Goal: Contribute content

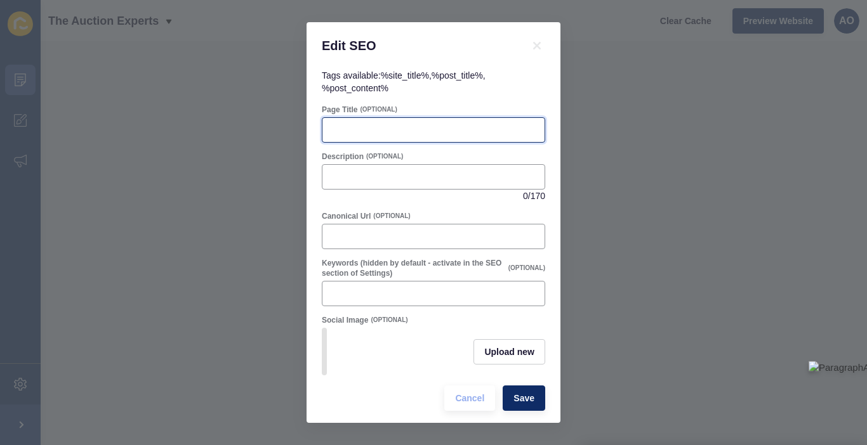
click at [355, 129] on input "Page Title" at bounding box center [433, 130] width 207 height 13
paste input "Common Property Auction Myths Debunked"
type input "Common Property Auction Myths Debunked"
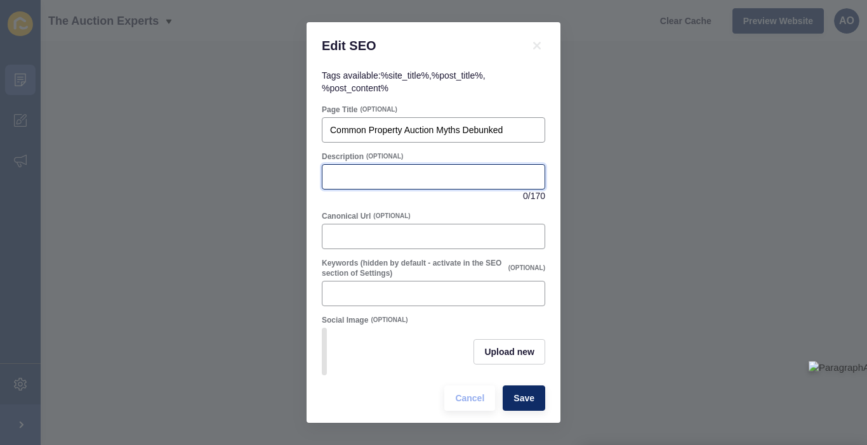
click at [345, 178] on input "Description" at bounding box center [433, 177] width 207 height 13
paste input "Think auctions are only for repossessions or bargain hunters? Discover the trut…"
type input "Think auctions are only for repossessions or bargain hunters? Discover the trut…"
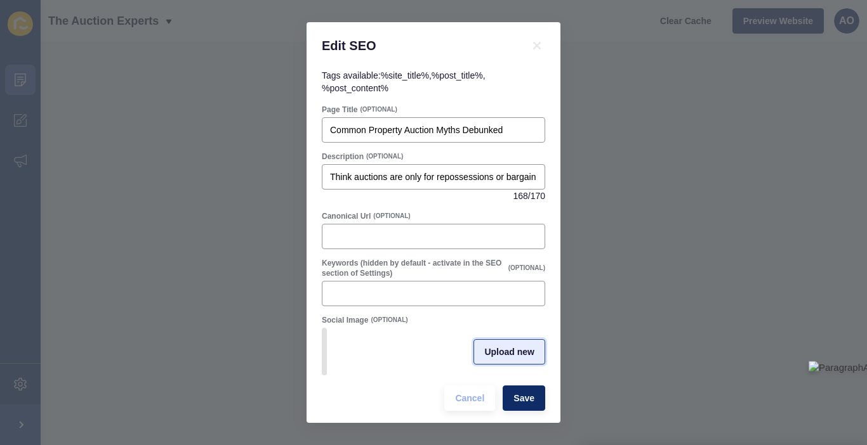
click at [513, 348] on span "Upload new" at bounding box center [509, 352] width 50 height 13
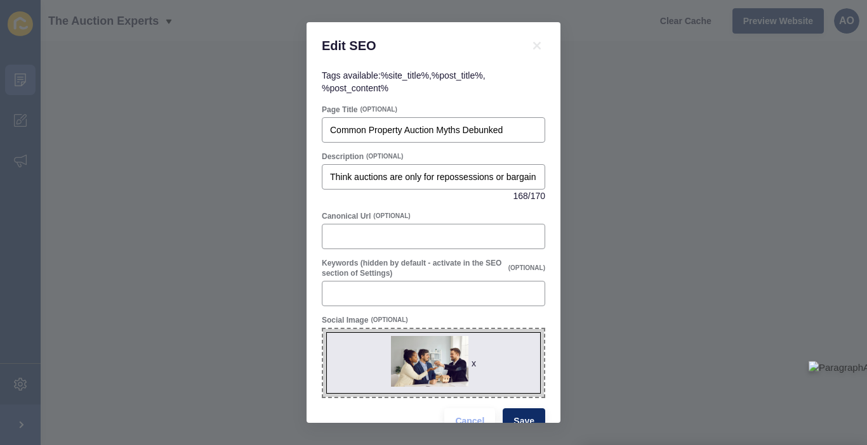
scroll to position [26, 0]
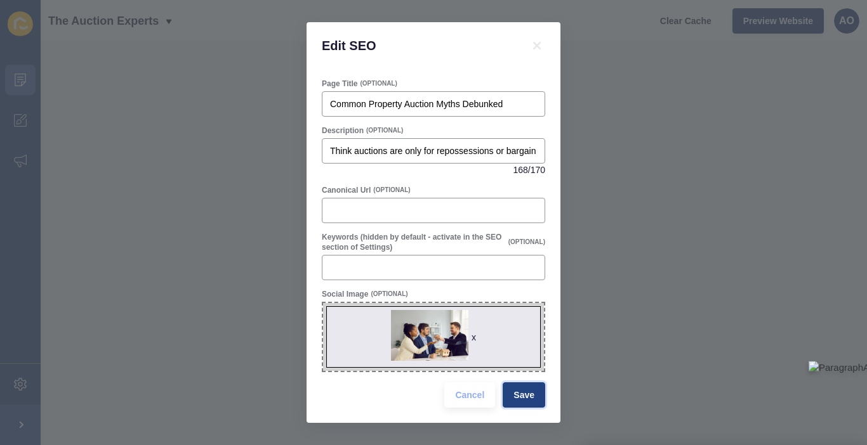
click at [518, 392] on span "Save" at bounding box center [523, 395] width 21 height 13
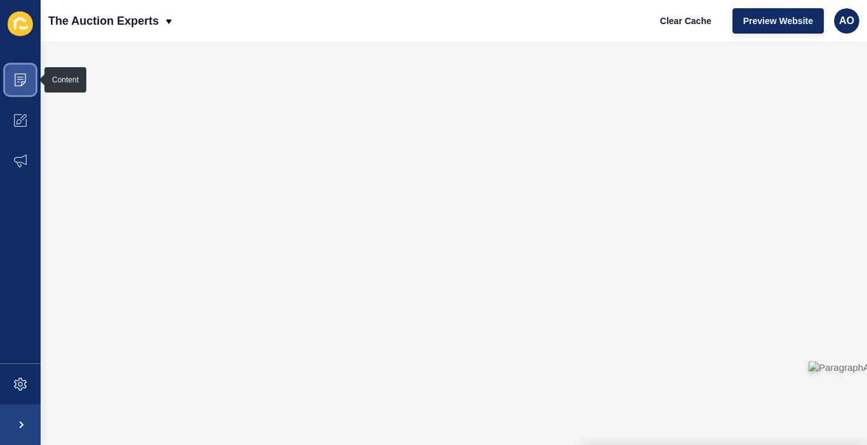
click at [20, 83] on icon at bounding box center [20, 80] width 13 height 13
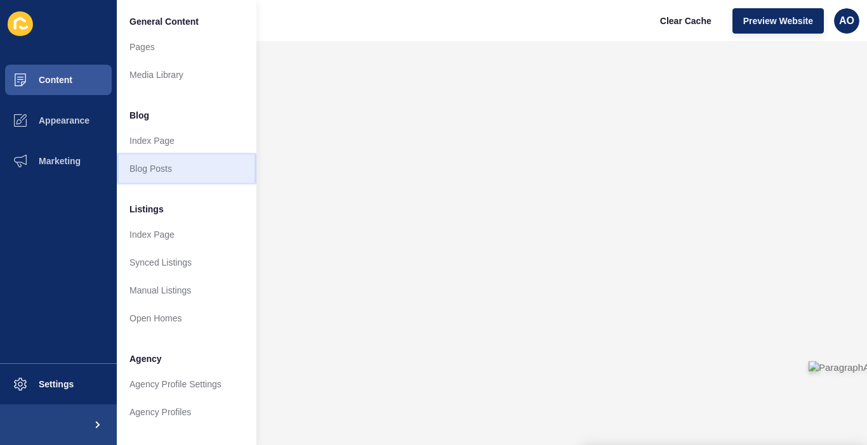
click at [150, 164] on link "Blog Posts" at bounding box center [187, 169] width 140 height 28
